Goal: Information Seeking & Learning: Learn about a topic

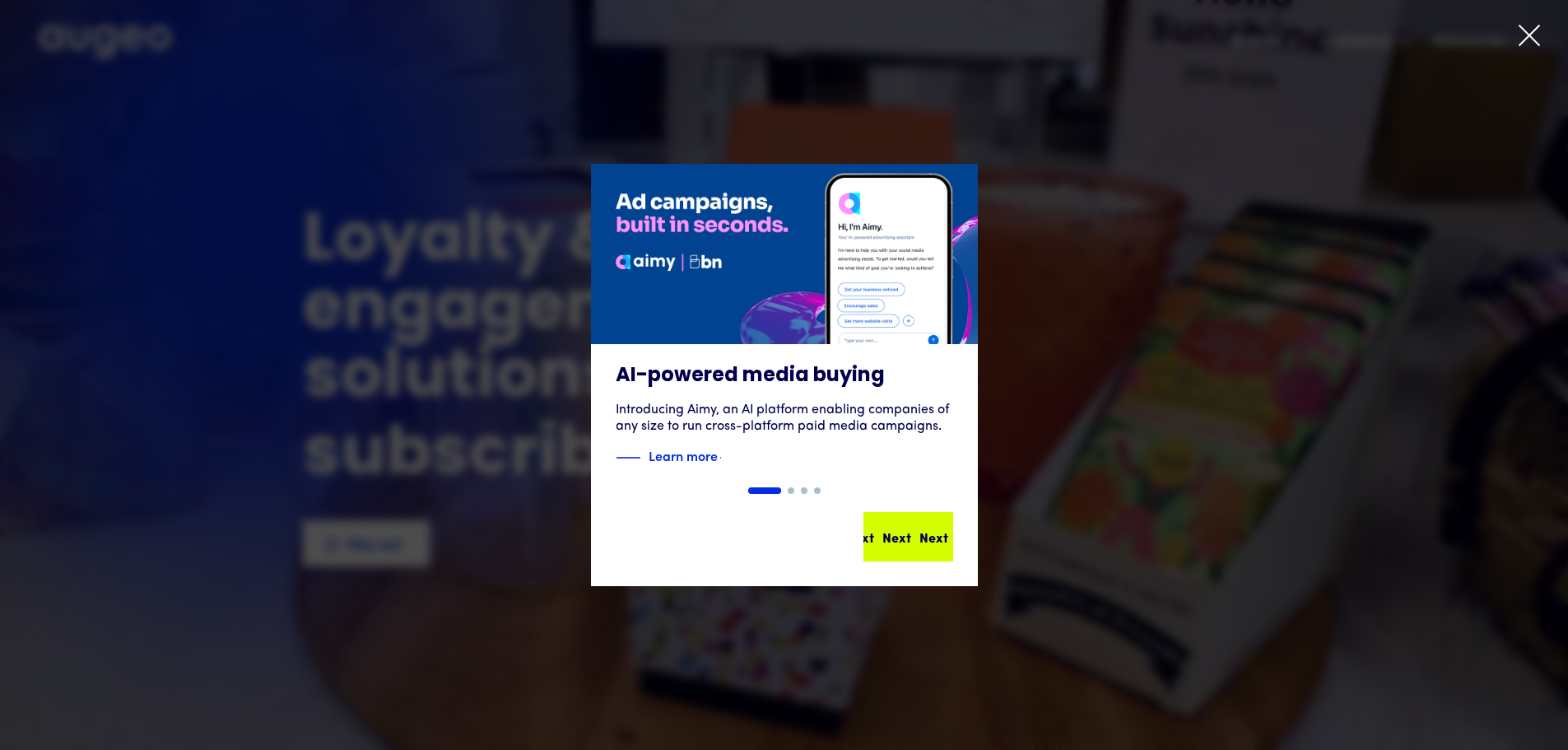
click at [920, 529] on div "Next" at bounding box center [933, 536] width 29 height 20
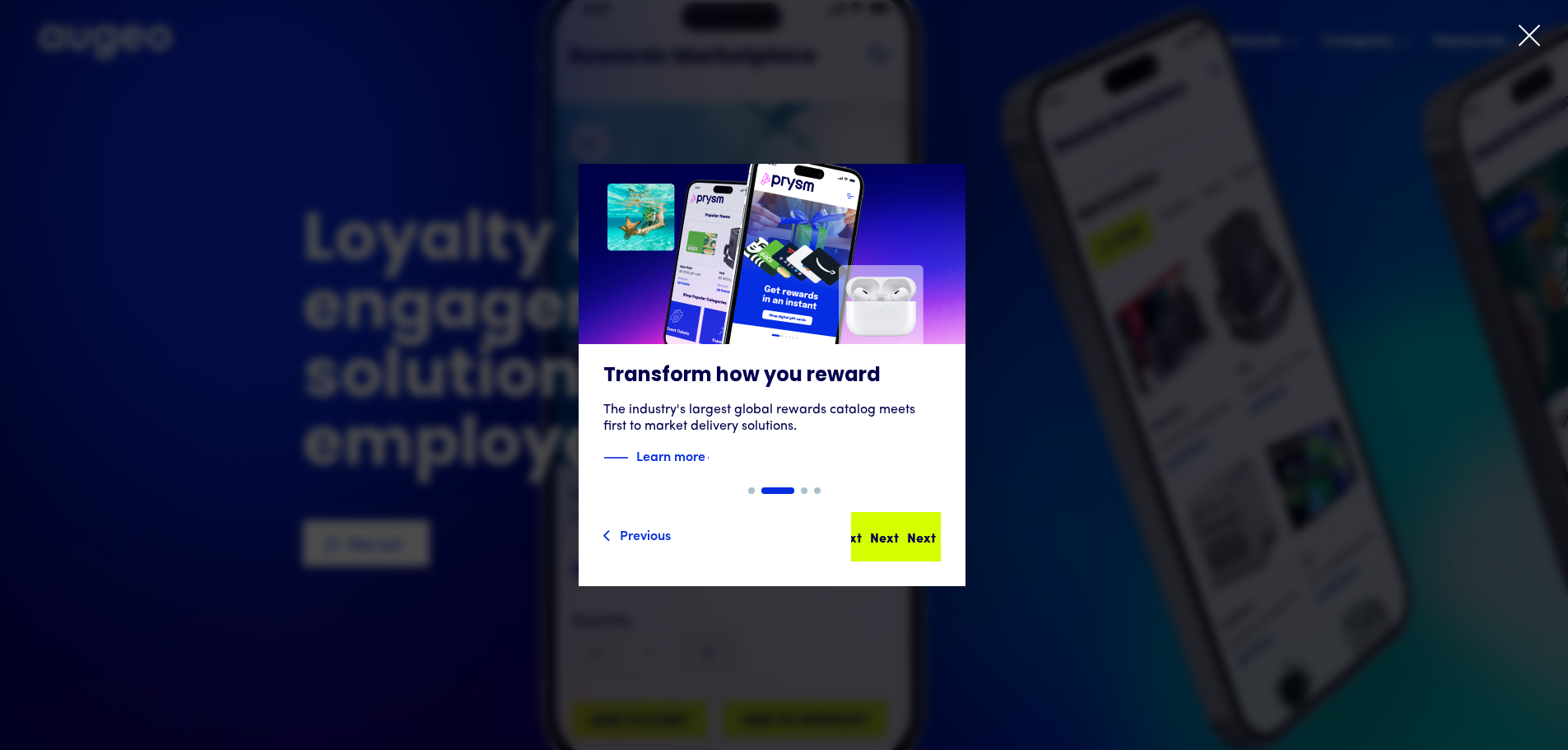
click at [911, 545] on div "Next" at bounding box center [896, 536] width 29 height 20
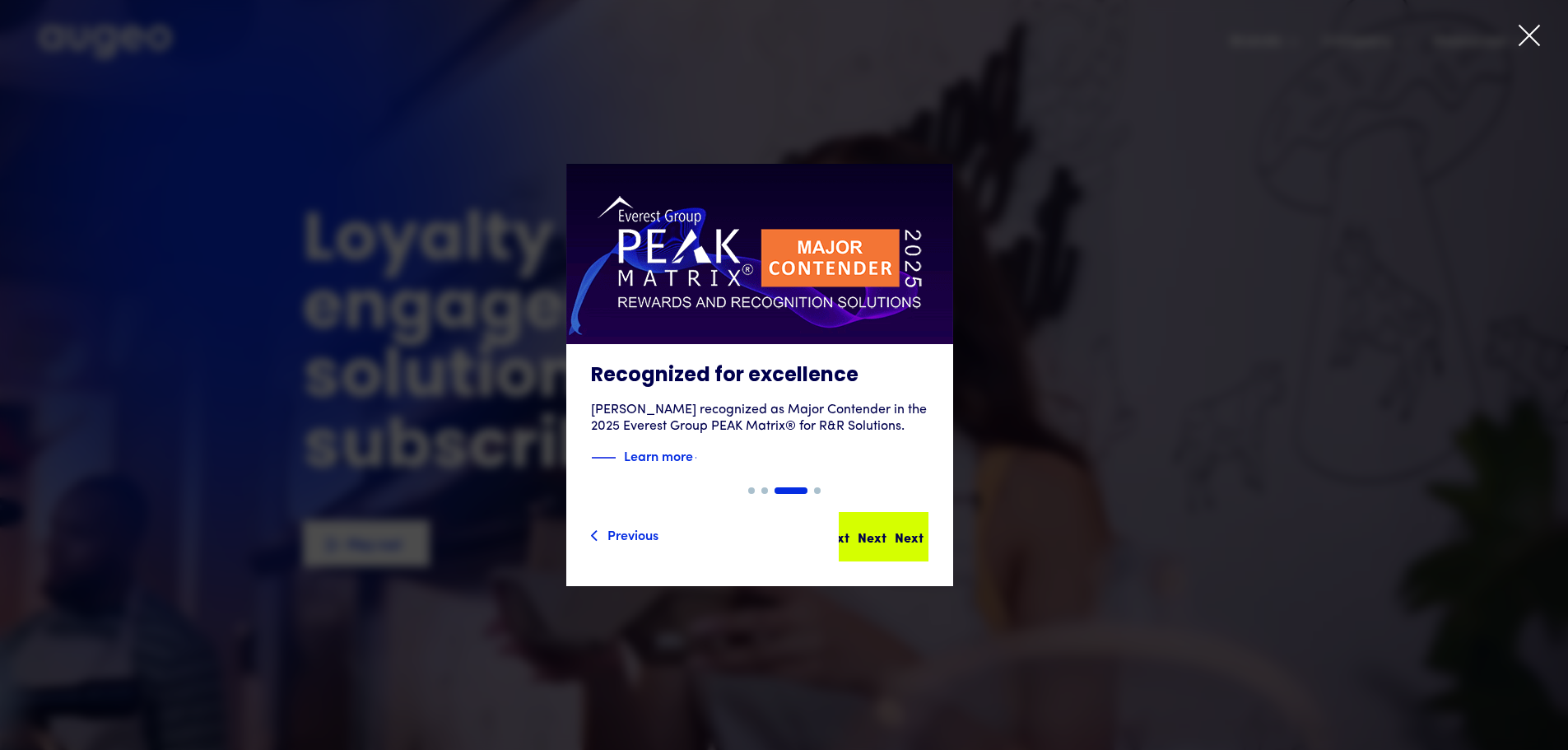
click at [916, 543] on div "Next" at bounding box center [908, 536] width 29 height 20
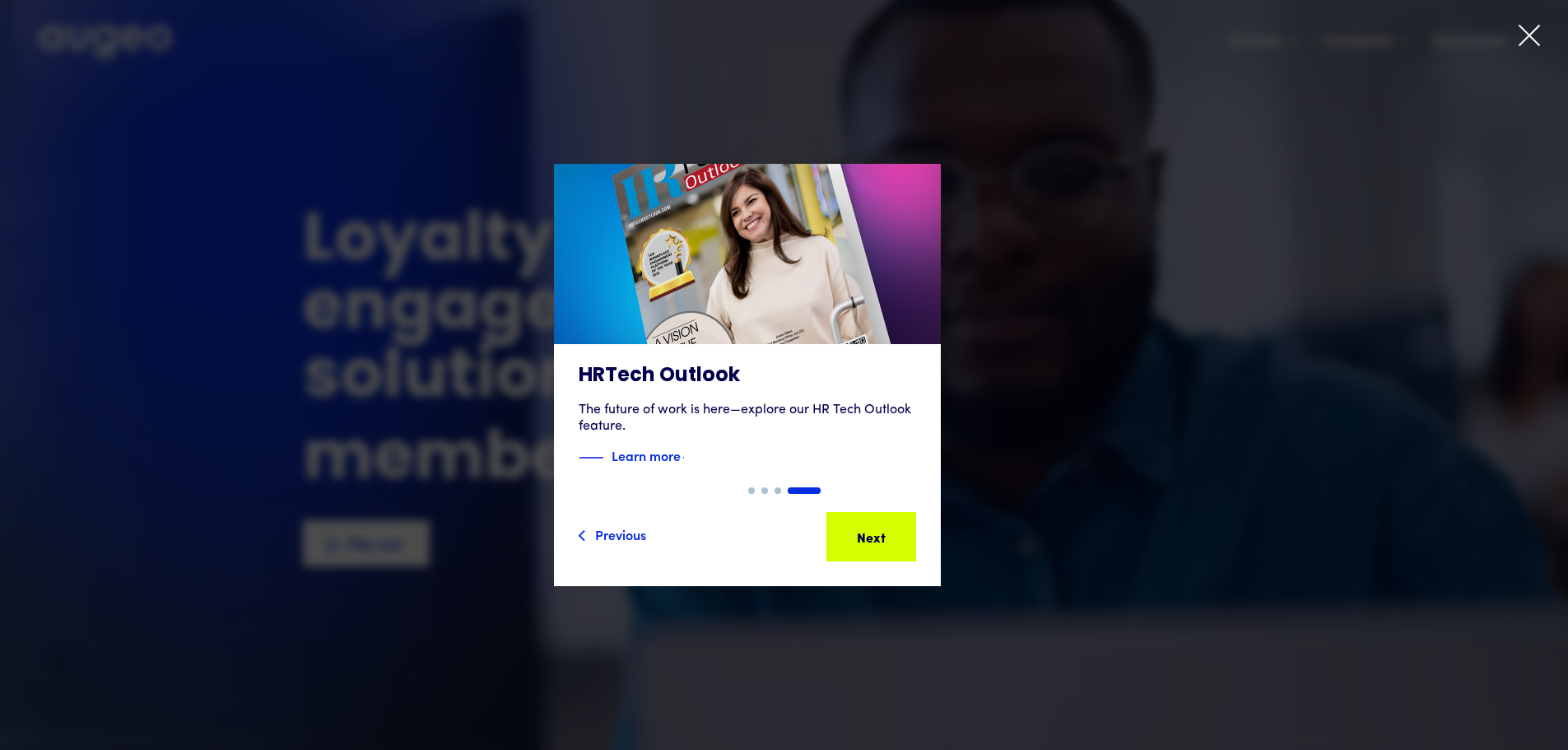
click at [1533, 30] on icon at bounding box center [1529, 35] width 25 height 25
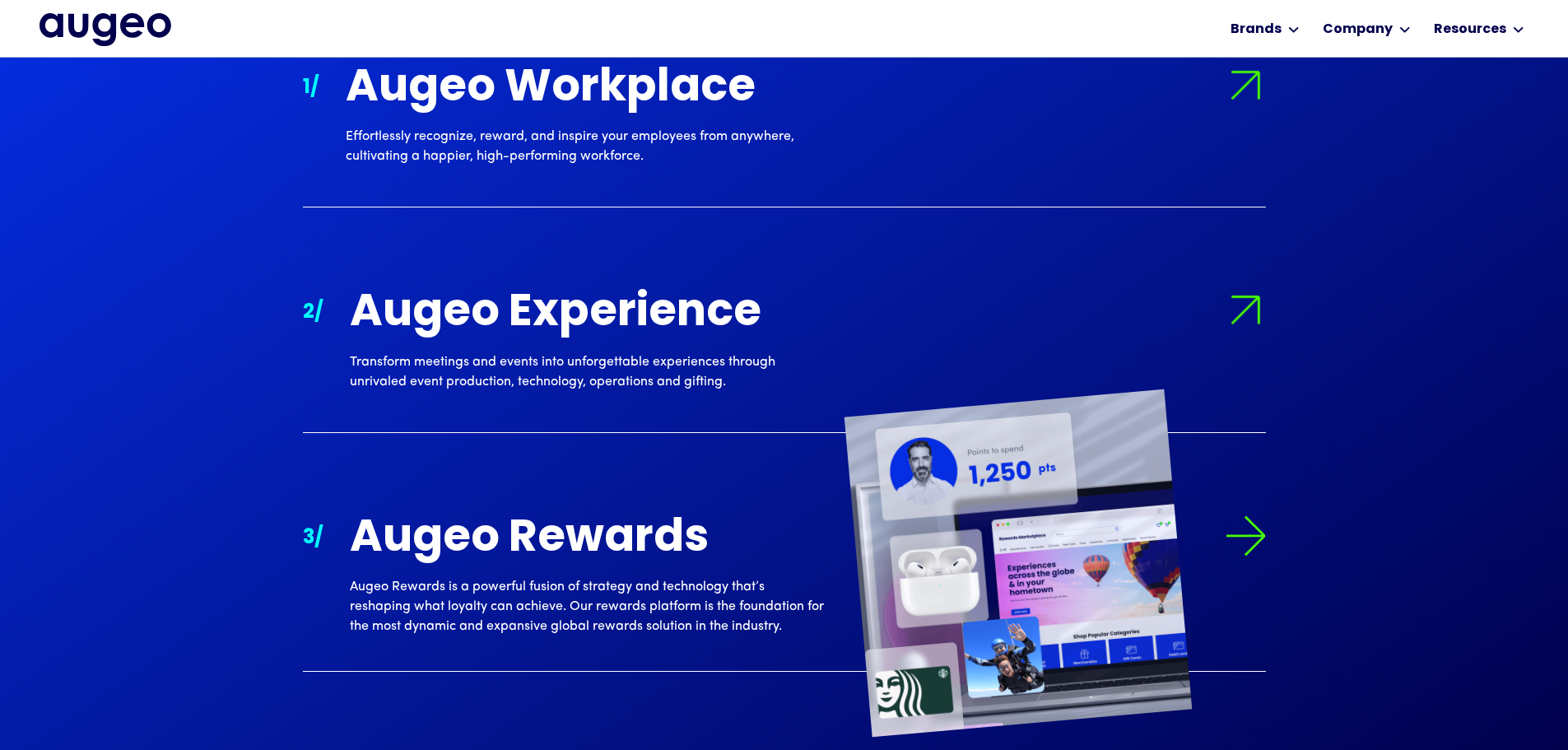
scroll to position [1743, 0]
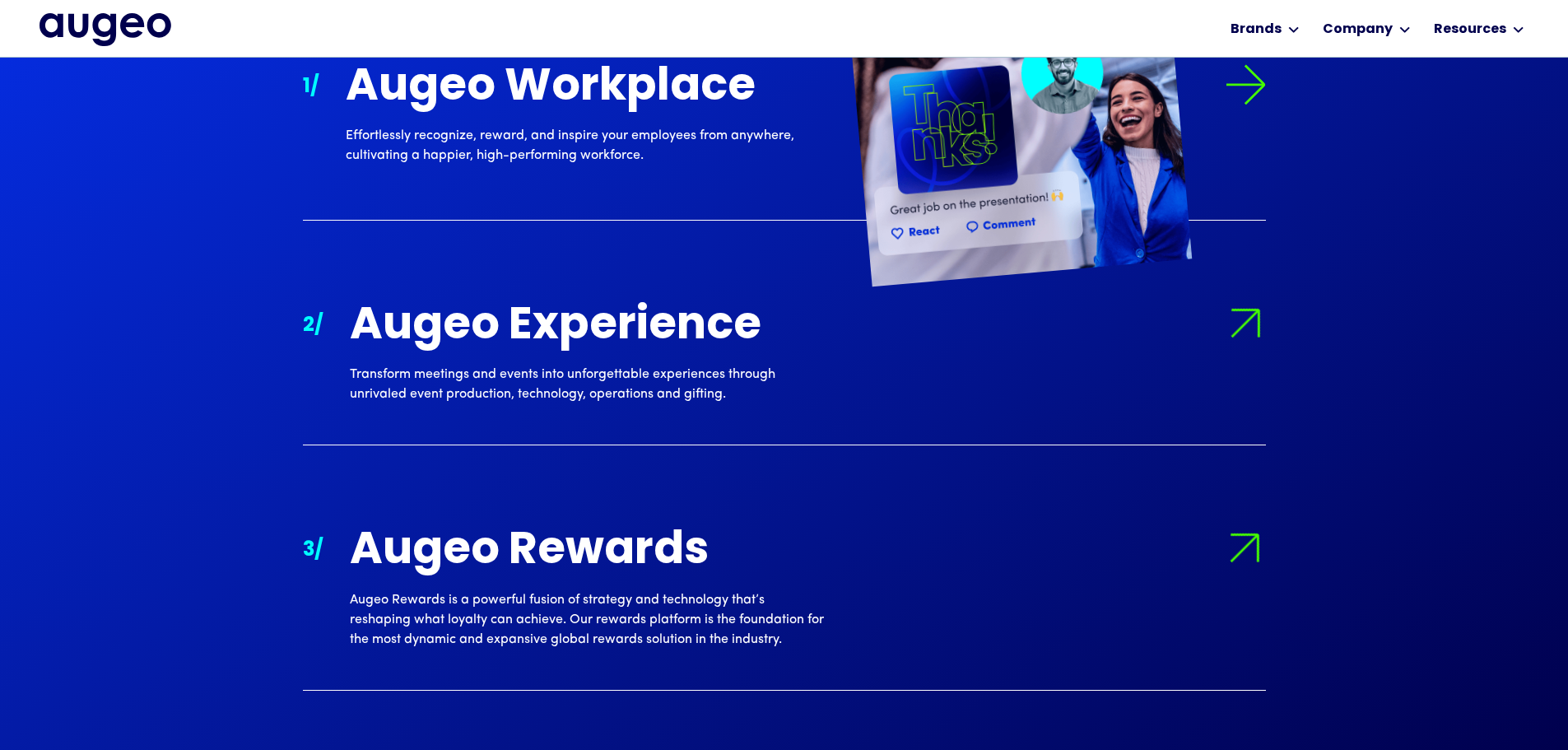
click at [642, 141] on div "Effortlessly recognize, reward, and inspire your employees from anywhere, culti…" at bounding box center [583, 146] width 474 height 40
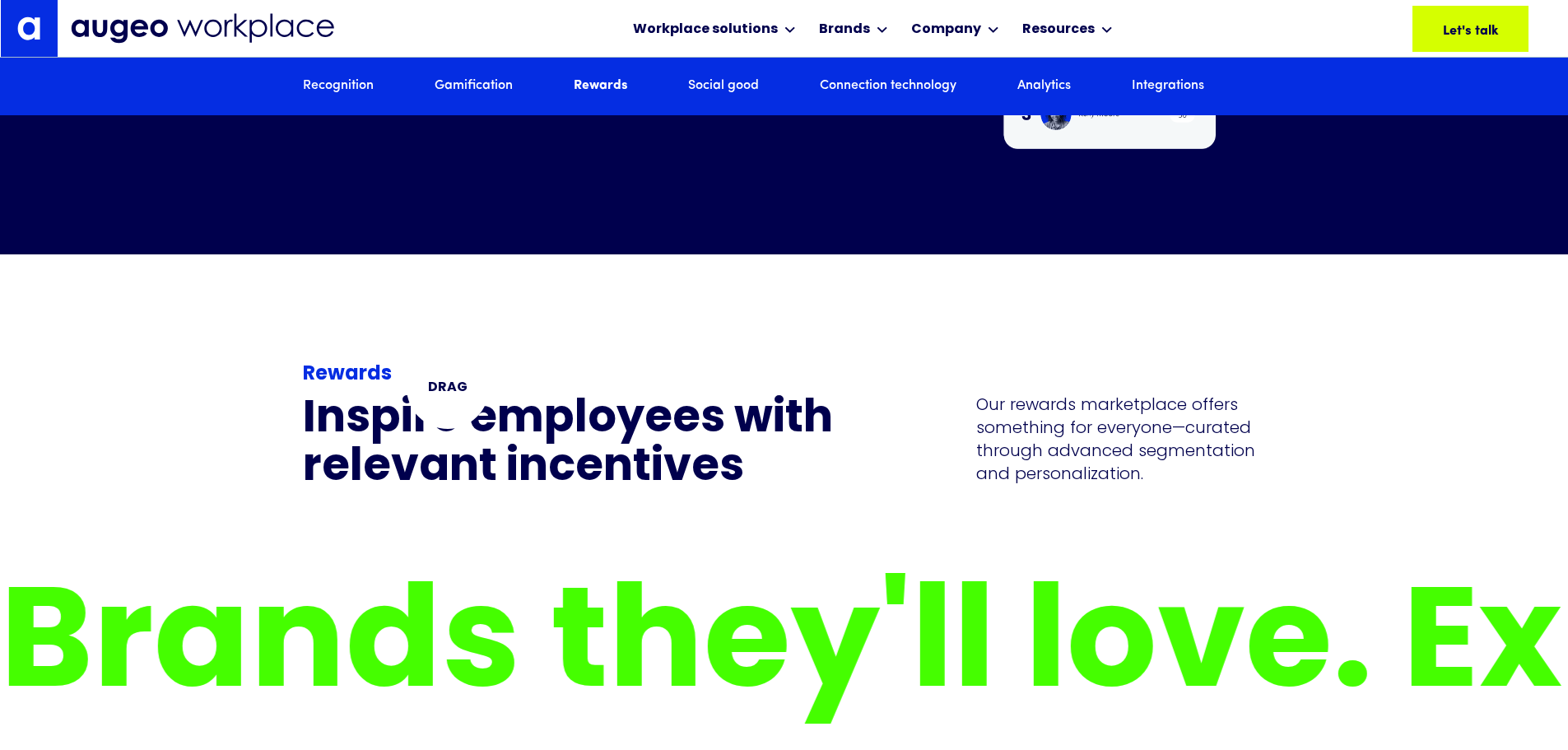
scroll to position [4730, 0]
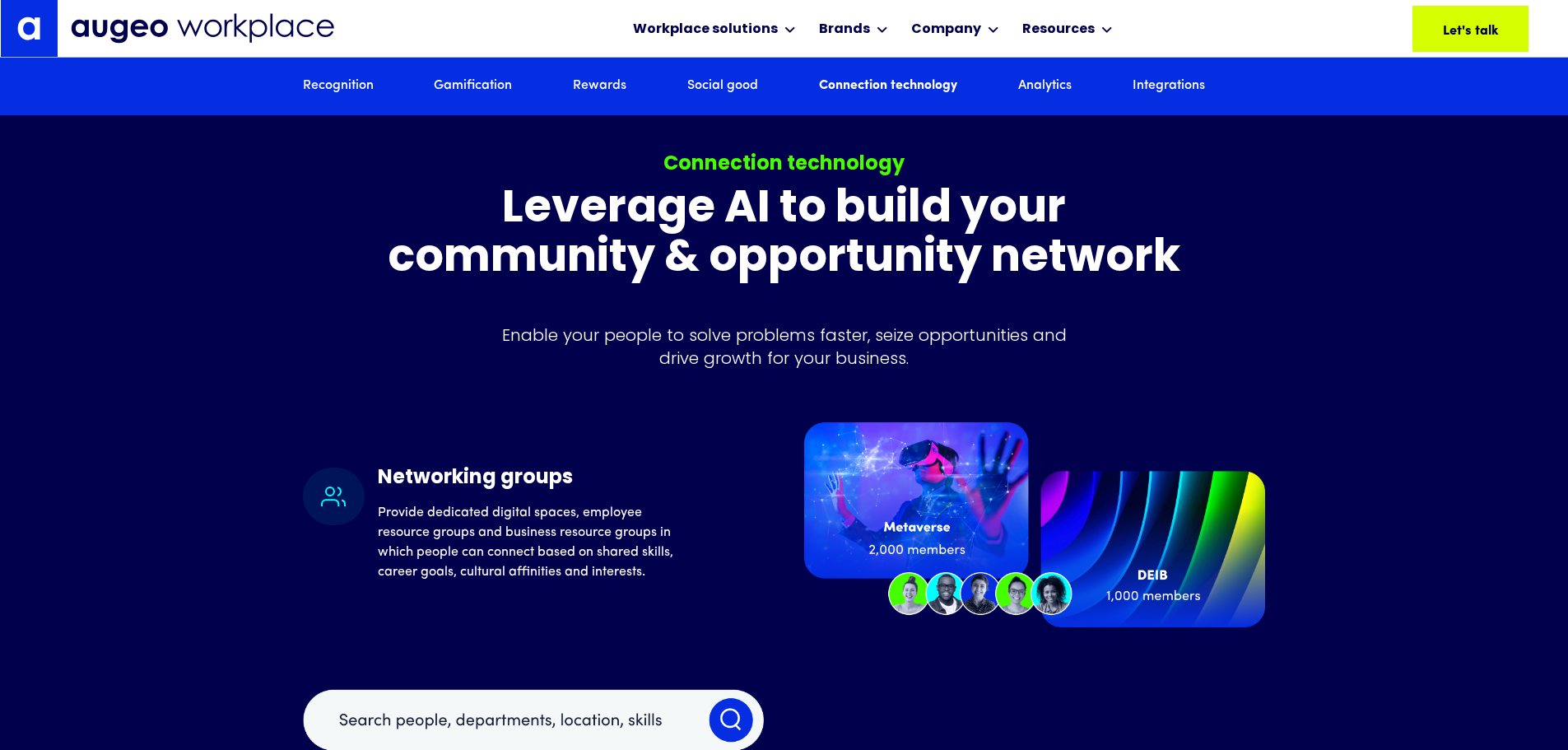
scroll to position [6804, 0]
